Goal: Check status: Check status

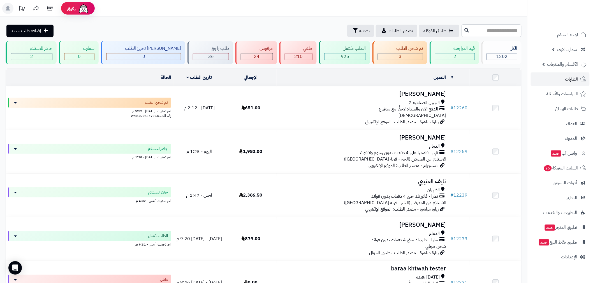
click at [571, 80] on span "الطلبات" at bounding box center [571, 79] width 13 height 8
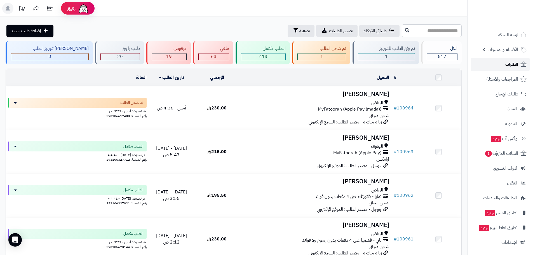
click at [503, 62] on link "الطلبات" at bounding box center [500, 64] width 59 height 13
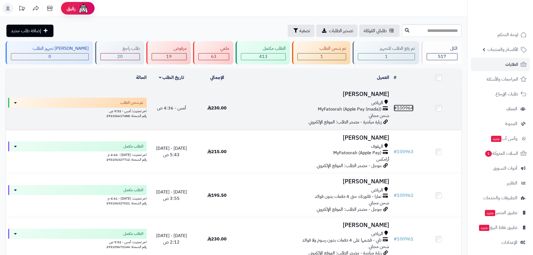
click at [400, 106] on link "# 100964" at bounding box center [404, 108] width 20 height 7
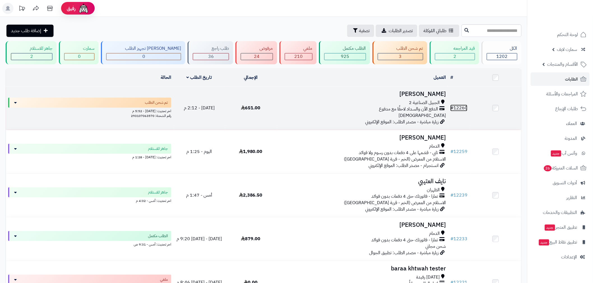
click at [459, 105] on link "# 12260" at bounding box center [458, 108] width 17 height 7
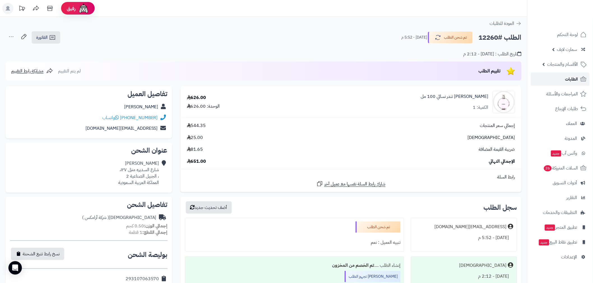
click at [570, 80] on span "الطلبات" at bounding box center [571, 79] width 13 height 8
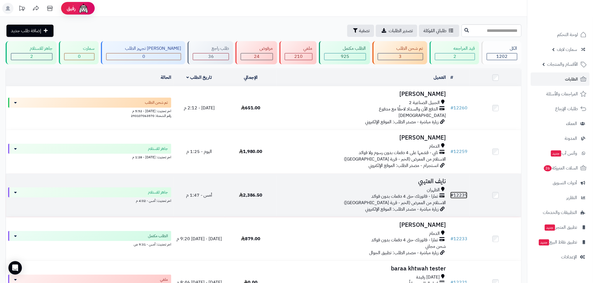
click at [457, 195] on link "# 12239" at bounding box center [458, 195] width 17 height 7
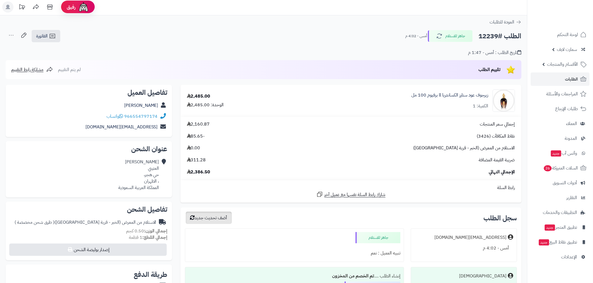
scroll to position [145, 0]
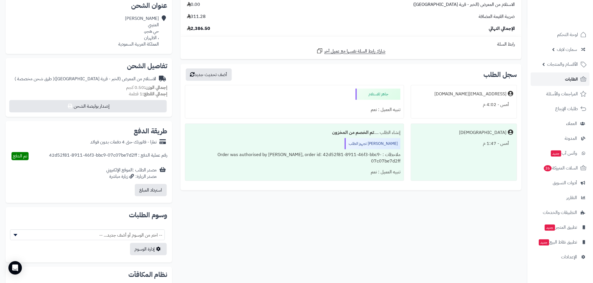
click at [565, 80] on span "الطلبات" at bounding box center [571, 79] width 13 height 8
